Goal: Navigation & Orientation: Find specific page/section

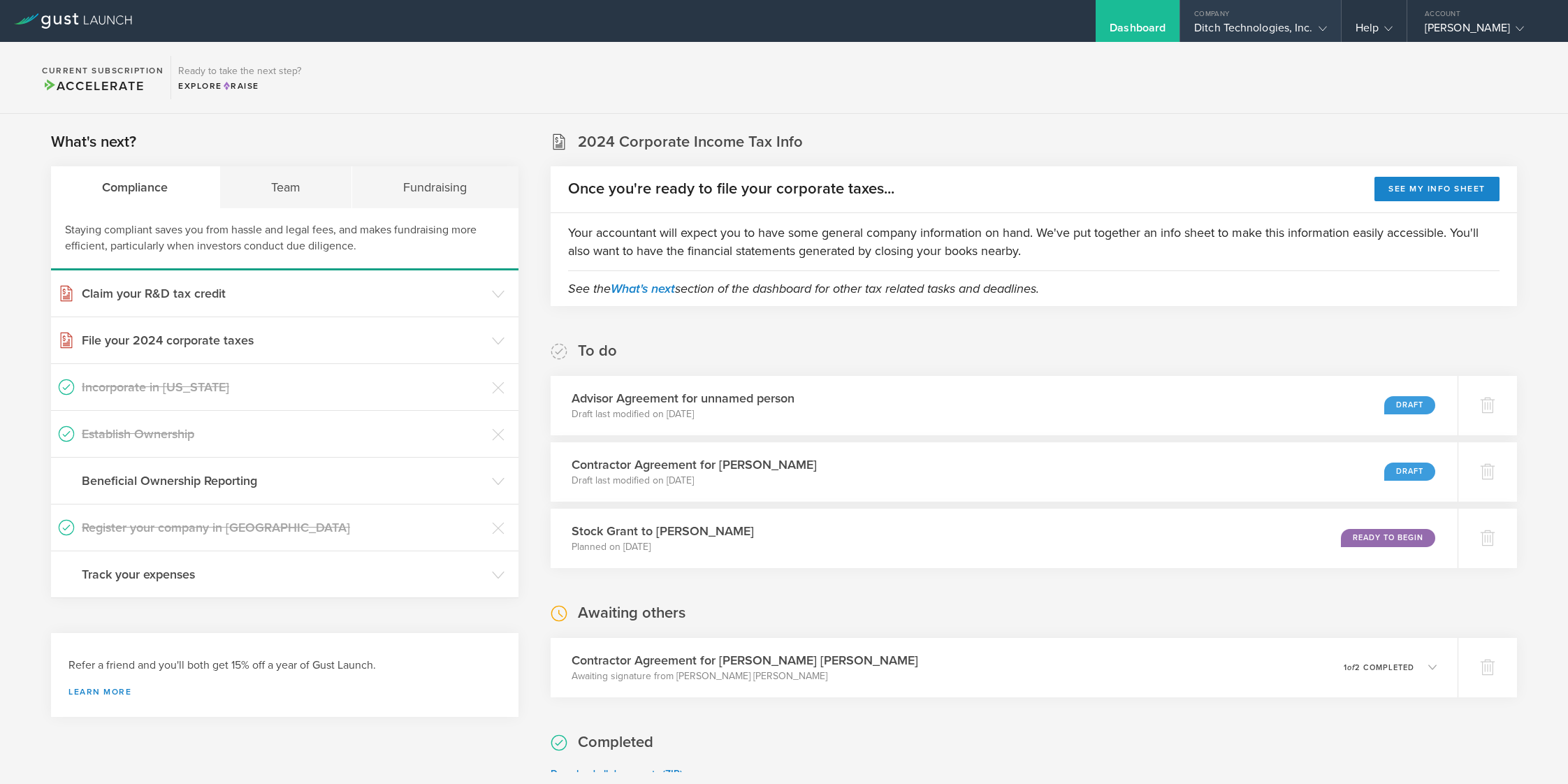
click at [1267, 23] on div "Ditch Technologies, Inc." at bounding box center [1260, 31] width 132 height 21
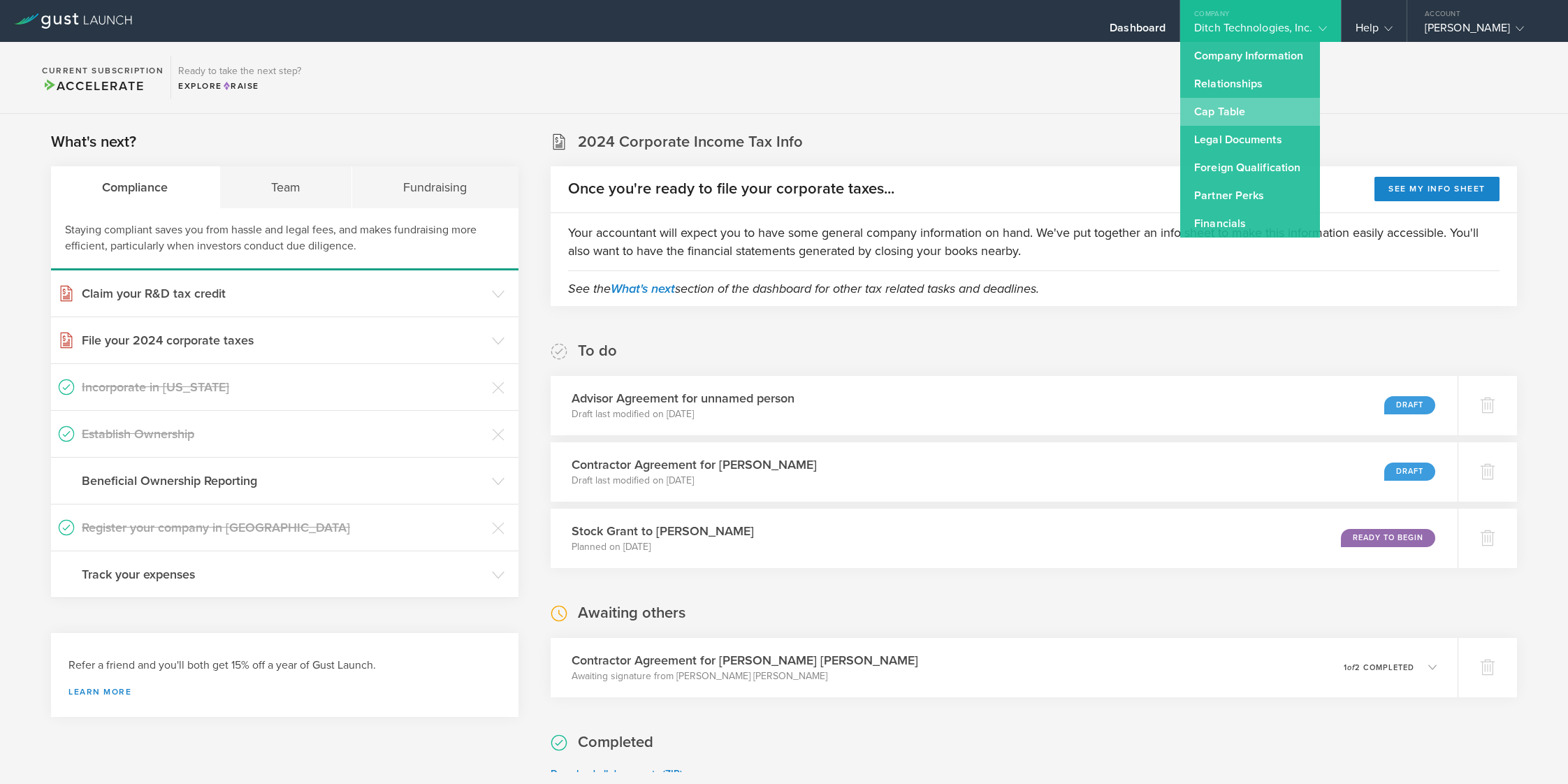
click at [1224, 104] on link "Cap Table" at bounding box center [1249, 112] width 140 height 28
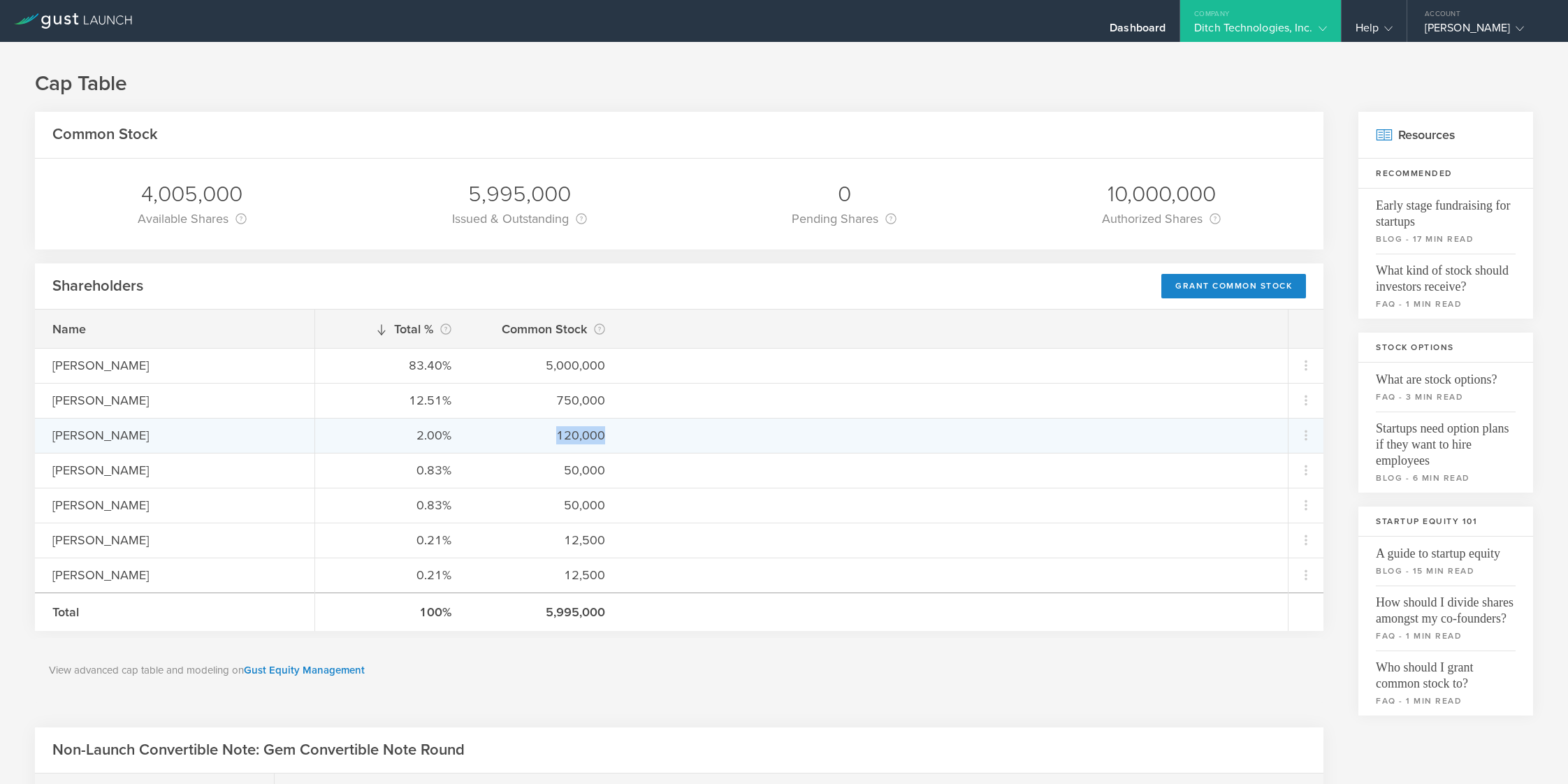
drag, startPoint x: 557, startPoint y: 434, endPoint x: 627, endPoint y: 439, distance: 70.2
click at [626, 439] on div "2.00% 120,000" at bounding box center [802, 435] width 973 height 35
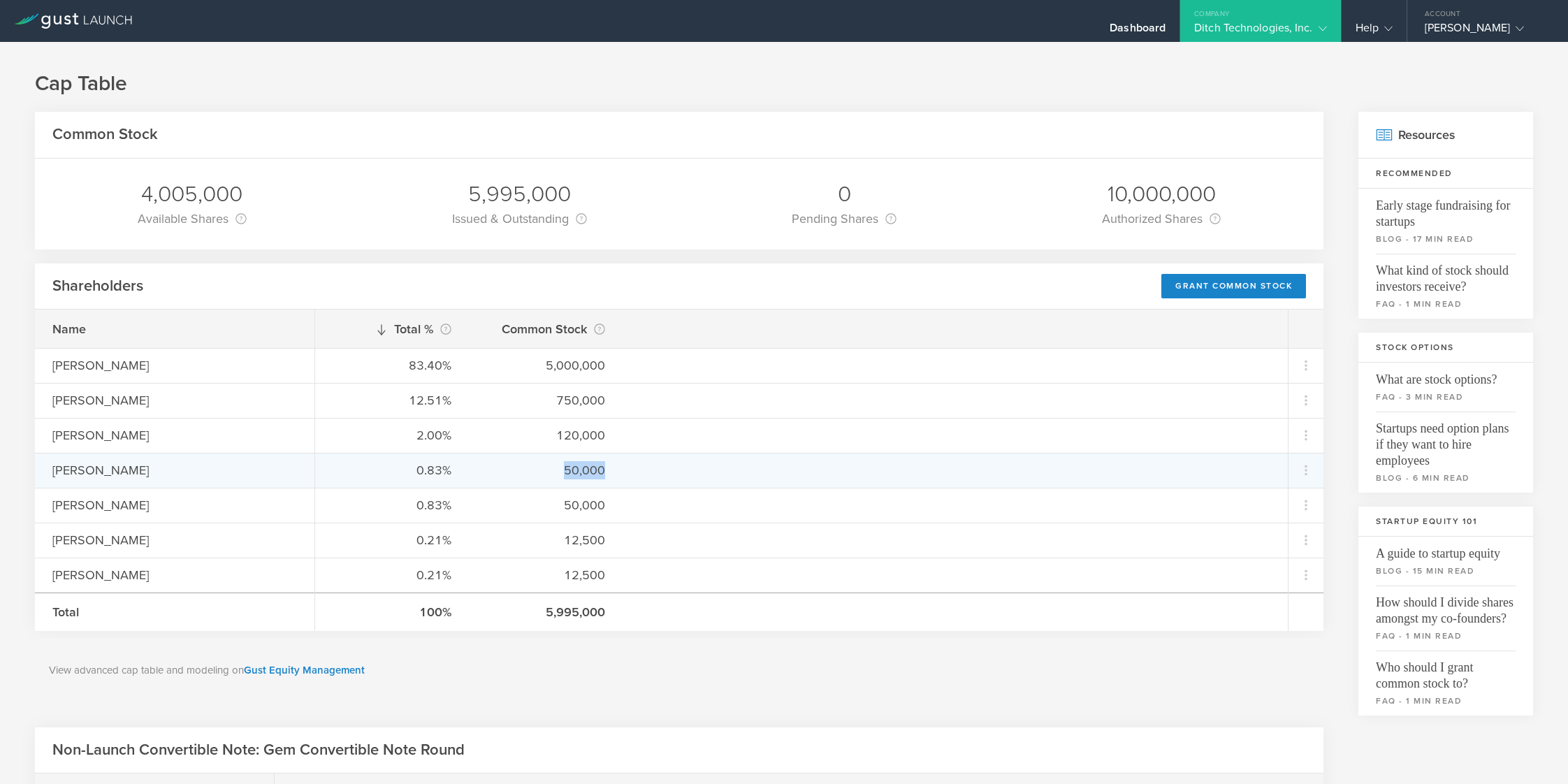
drag, startPoint x: 557, startPoint y: 466, endPoint x: 631, endPoint y: 467, distance: 74.0
click at [631, 467] on div "0.83% 50,000" at bounding box center [802, 470] width 973 height 35
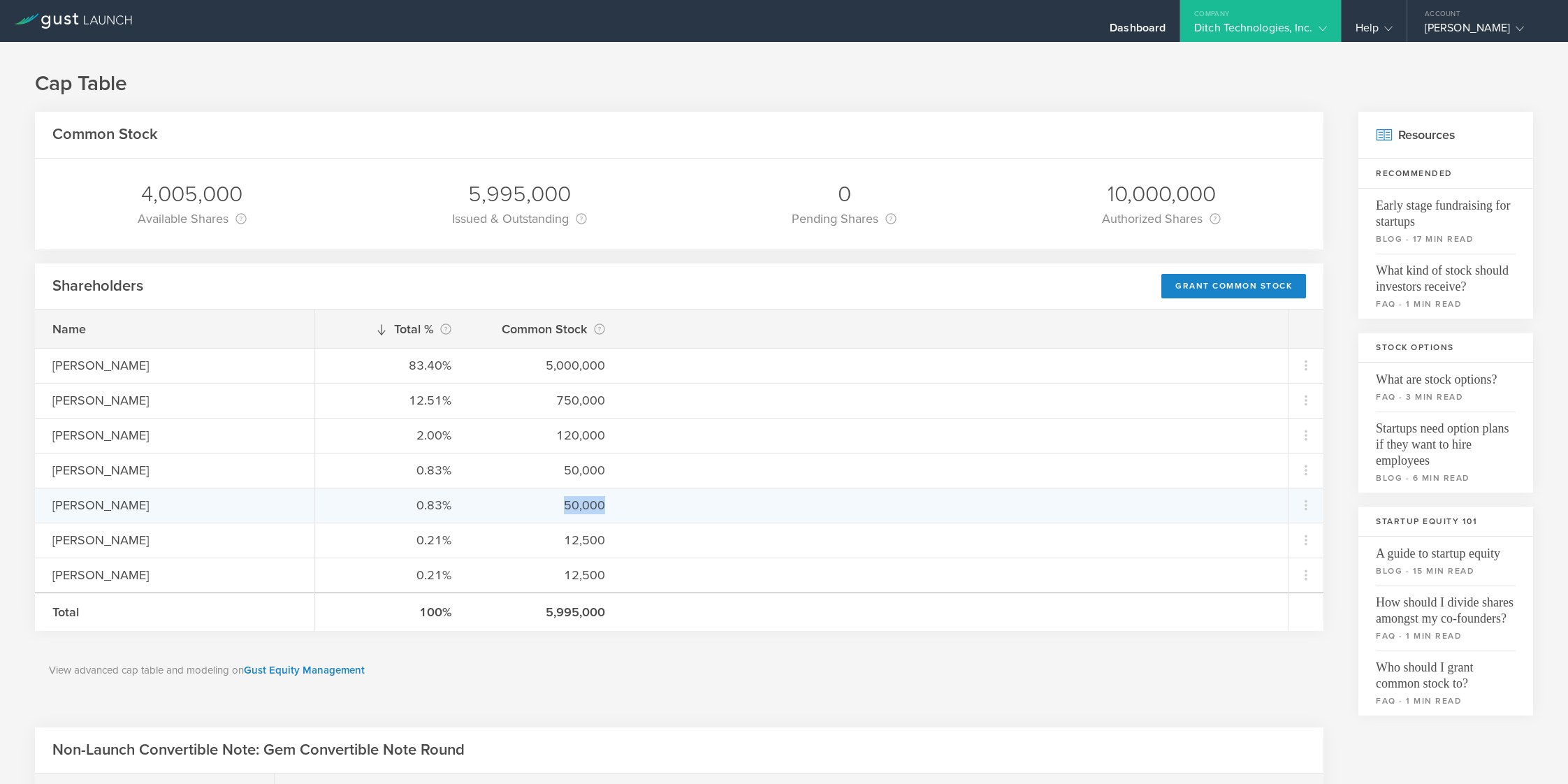
drag, startPoint x: 557, startPoint y: 502, endPoint x: 643, endPoint y: 502, distance: 86.0
click at [641, 502] on div "0.83% 50,000" at bounding box center [802, 505] width 973 height 35
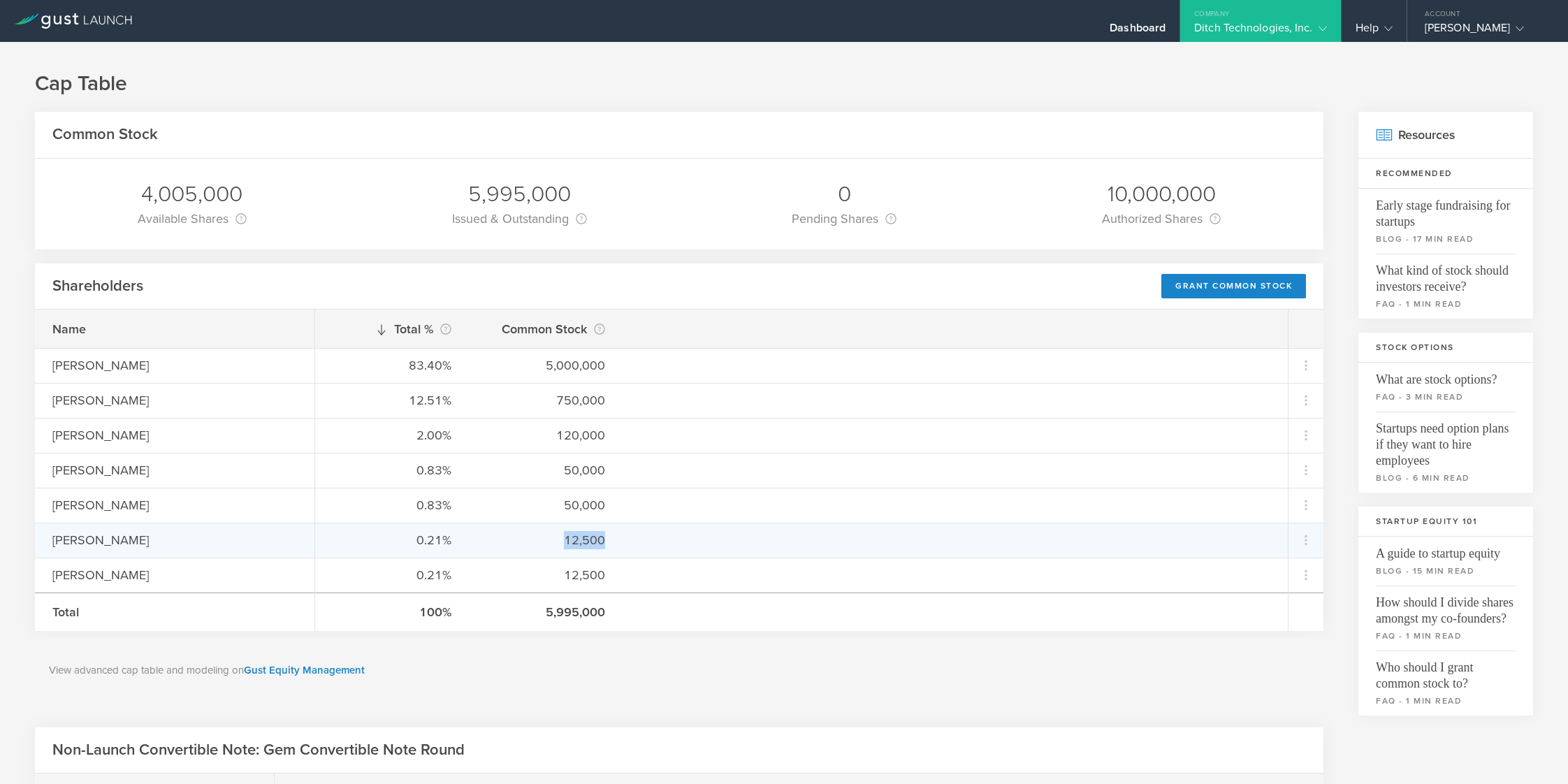
drag, startPoint x: 562, startPoint y: 540, endPoint x: 659, endPoint y: 540, distance: 97.0
click at [658, 540] on div "0.21% 12,500" at bounding box center [802, 540] width 973 height 35
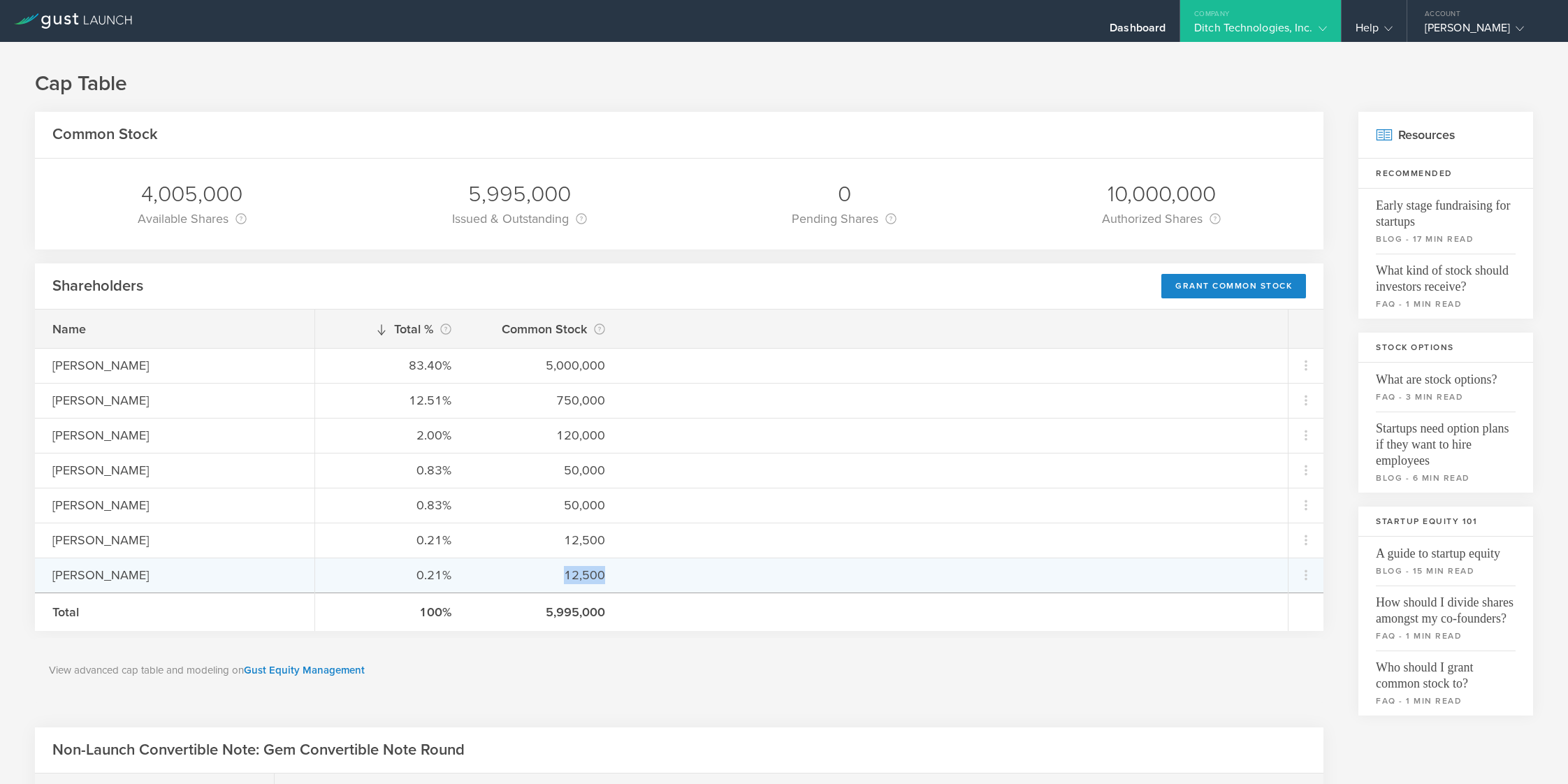
drag, startPoint x: 574, startPoint y: 573, endPoint x: 666, endPoint y: 575, distance: 92.0
click at [665, 575] on div "0.21% 12,500" at bounding box center [802, 575] width 973 height 35
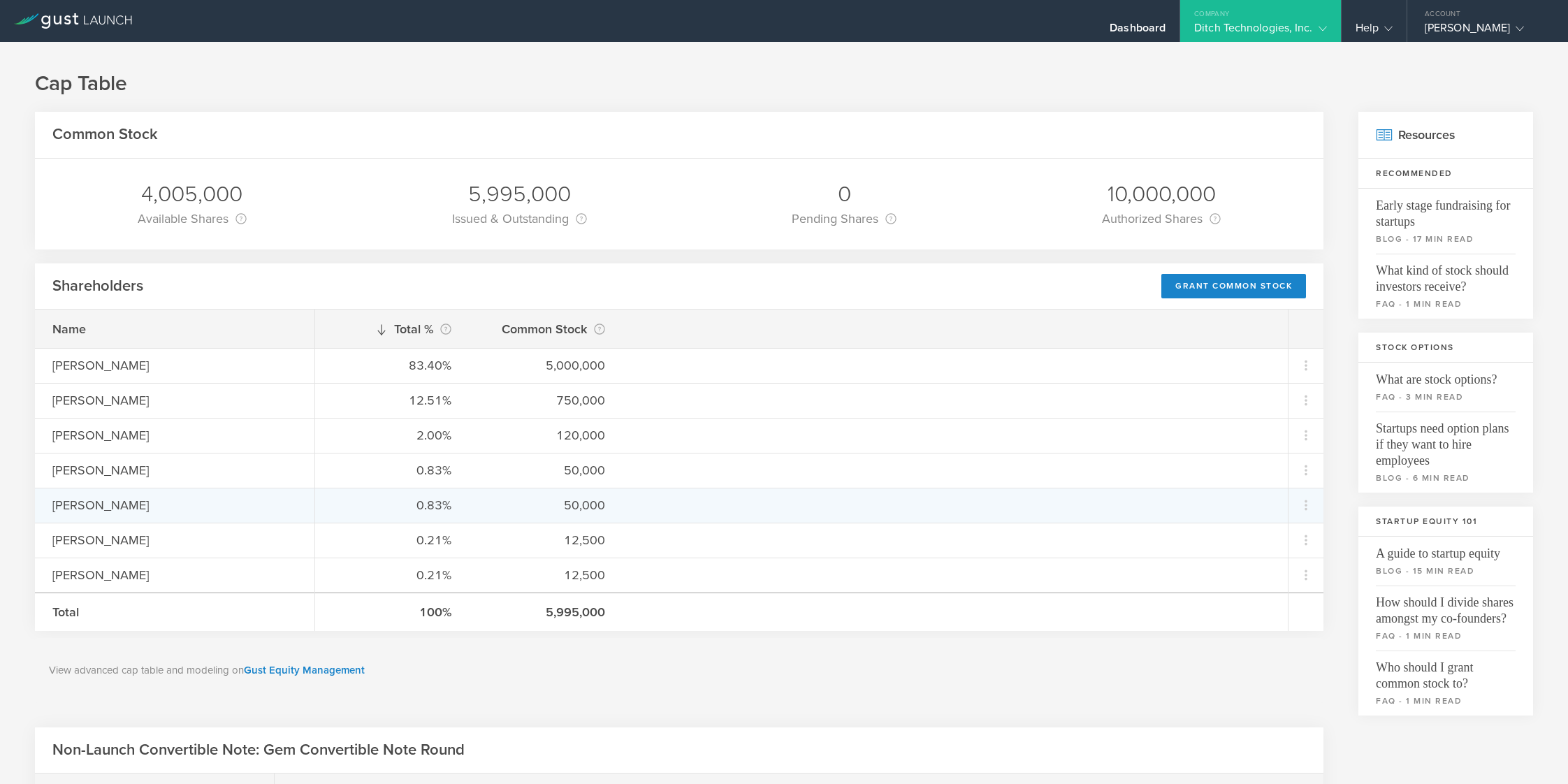
click at [568, 498] on div "50,000" at bounding box center [546, 505] width 118 height 18
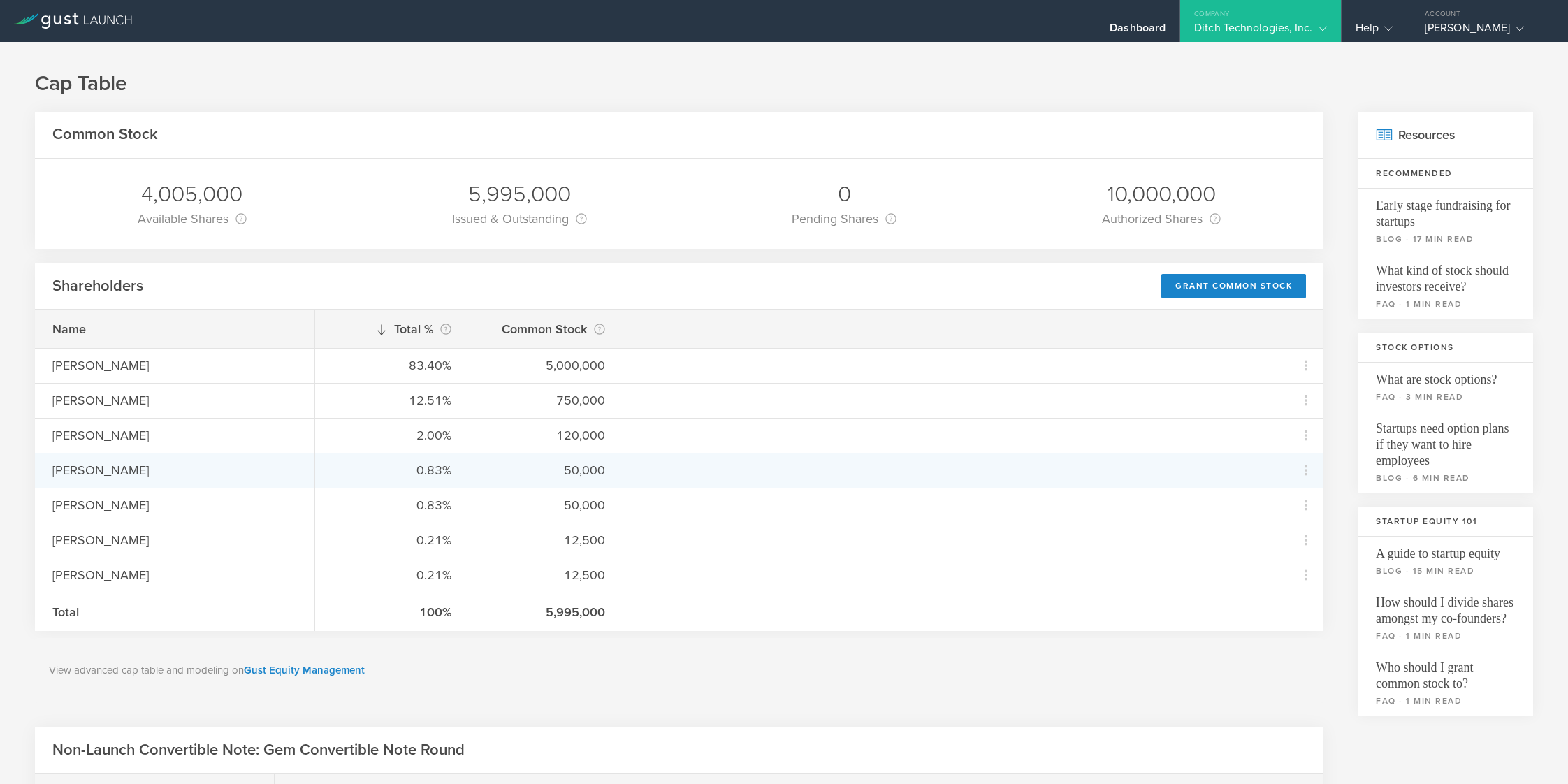
click at [590, 470] on div "50,000" at bounding box center [546, 470] width 118 height 18
click at [588, 427] on div "120,000" at bounding box center [546, 435] width 118 height 18
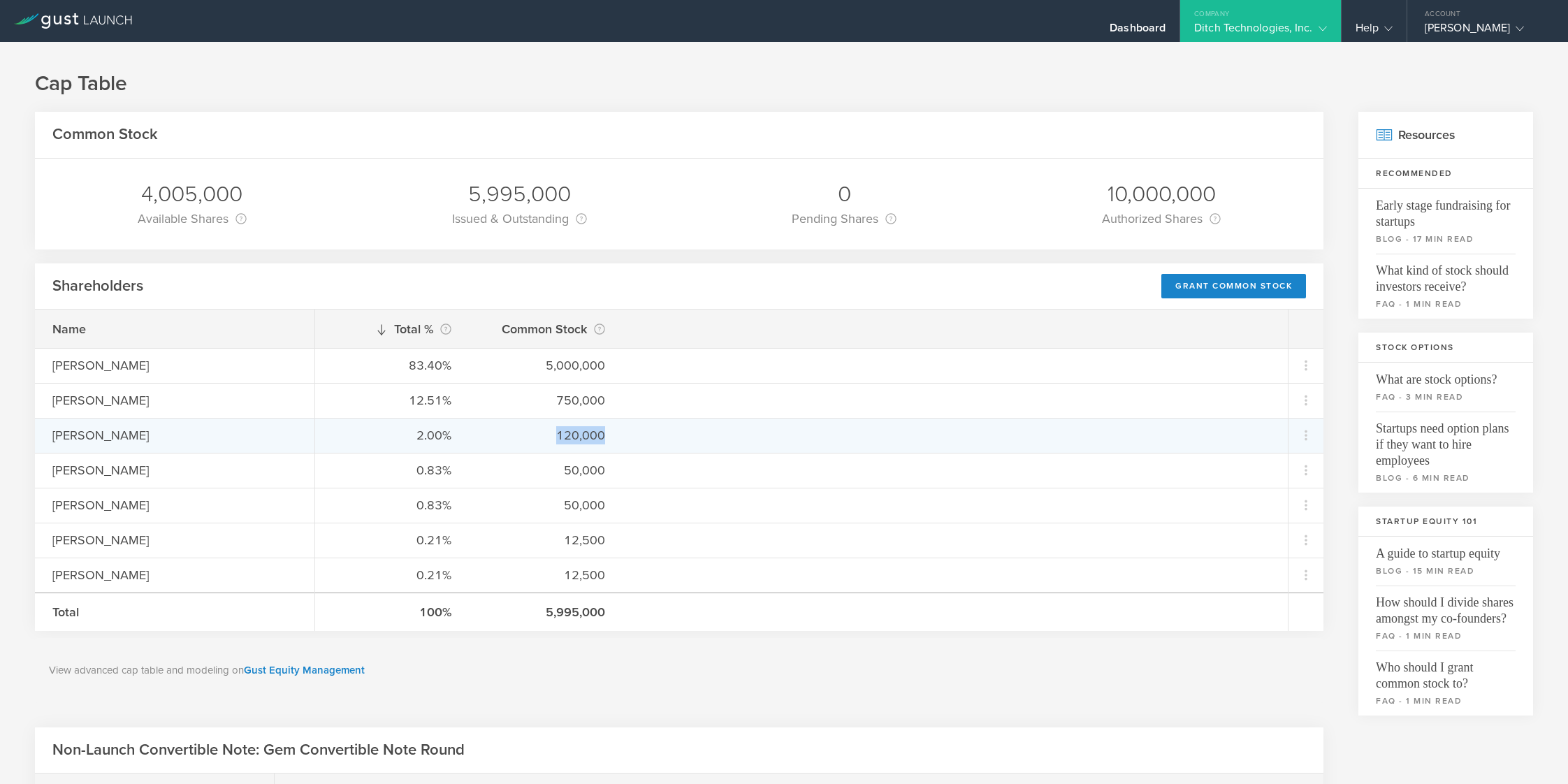
click at [588, 427] on div "120,000" at bounding box center [546, 435] width 118 height 18
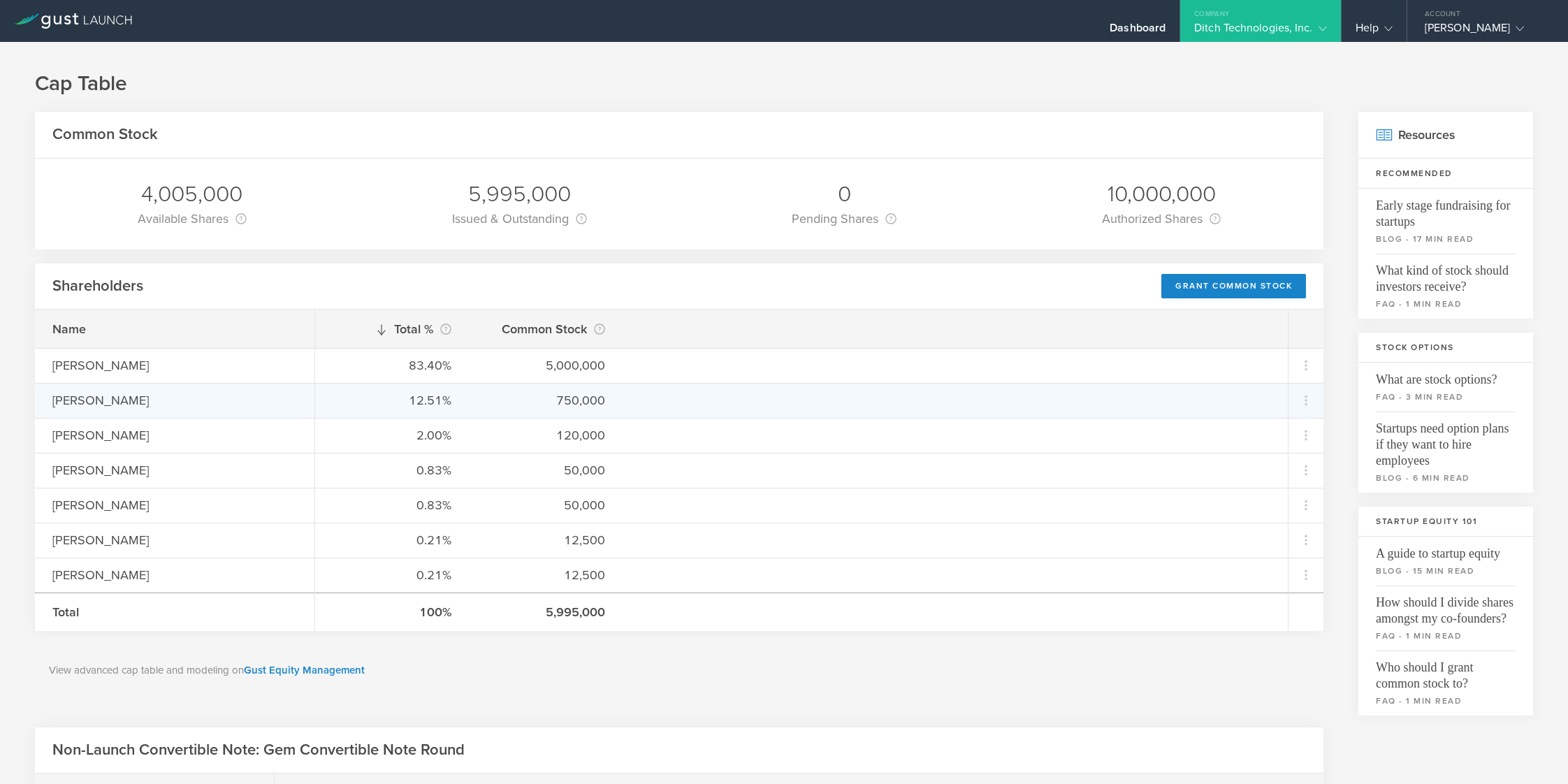
click at [581, 401] on div "750,000" at bounding box center [546, 400] width 118 height 18
click at [1310, 399] on icon at bounding box center [1305, 400] width 17 height 17
click at [1310, 399] on md-backdrop at bounding box center [784, 392] width 1568 height 784
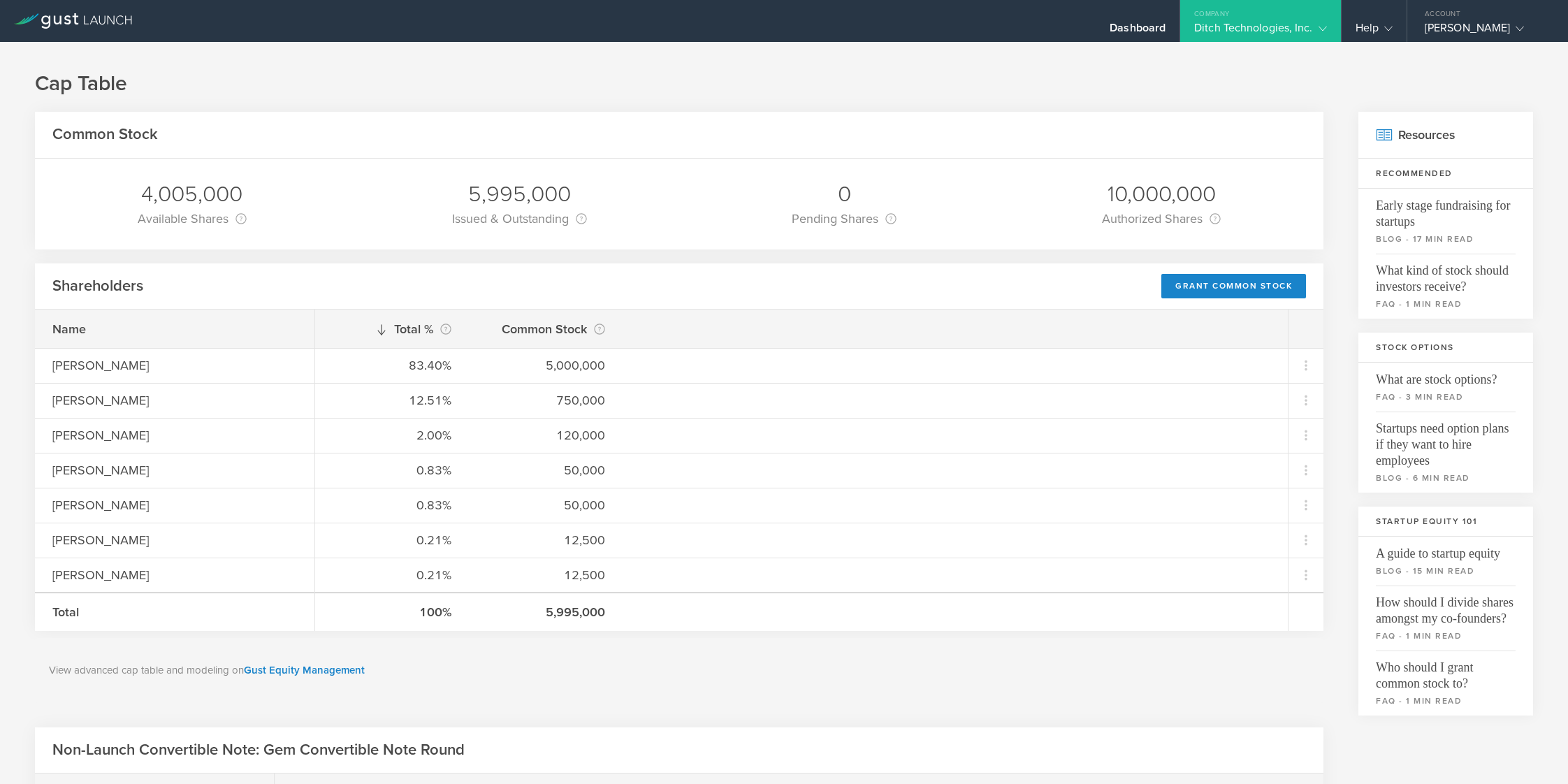
click at [1236, 96] on h1 "Cap Table" at bounding box center [784, 84] width 1498 height 28
